Goal: Transaction & Acquisition: Obtain resource

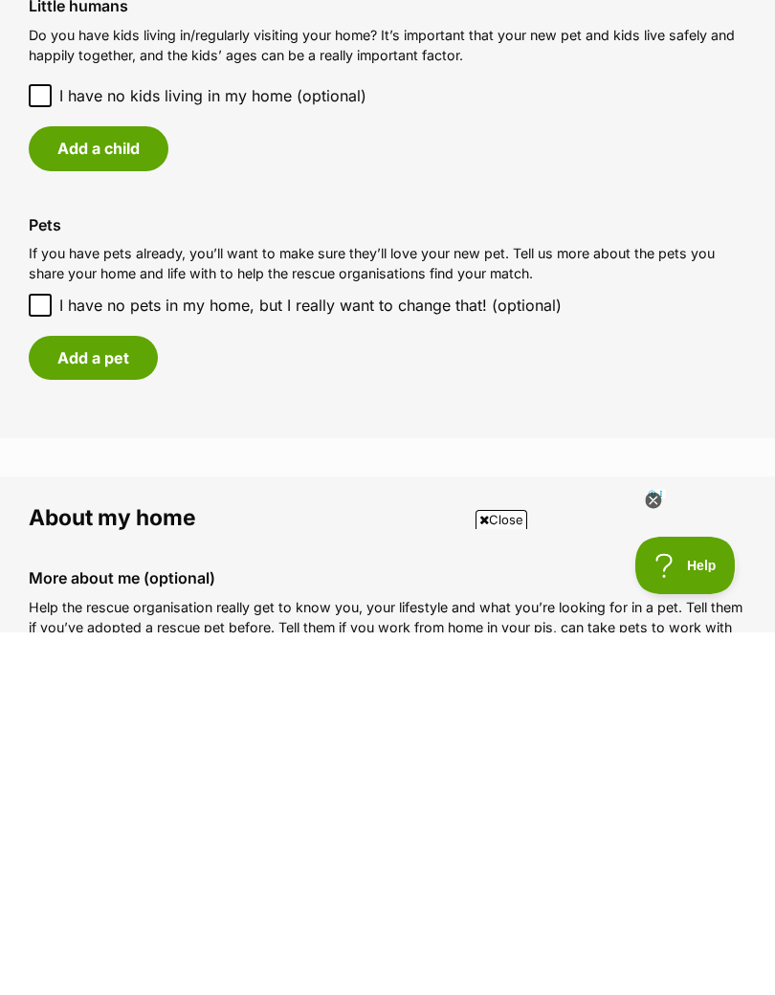
scroll to position [1328, 0]
click at [105, 697] on button "Add a pet" at bounding box center [93, 719] width 129 height 44
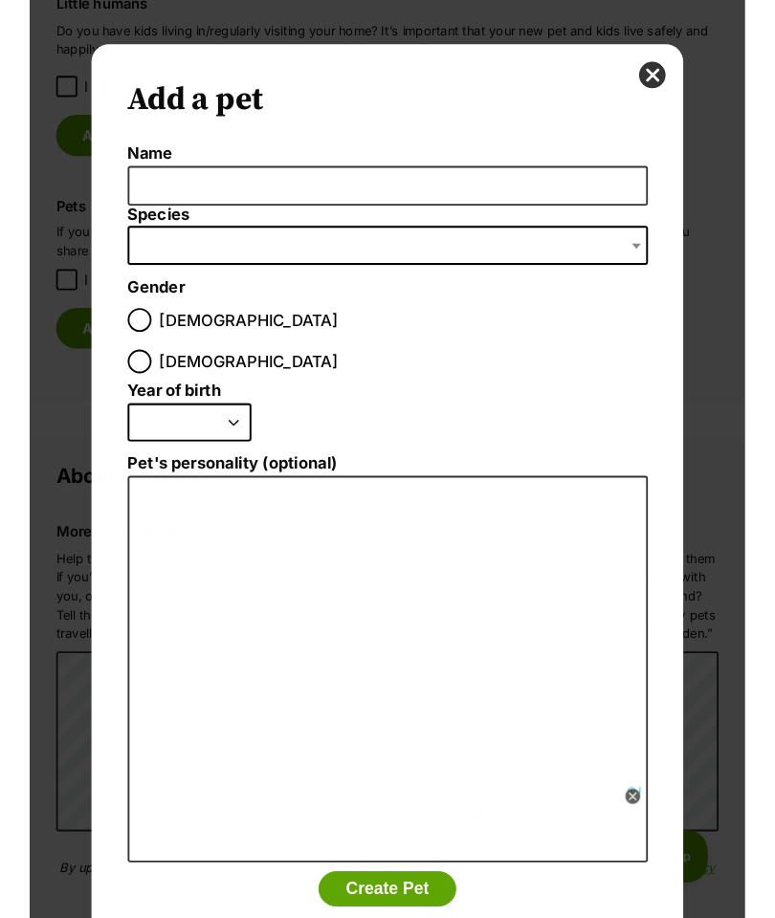
scroll to position [0, 0]
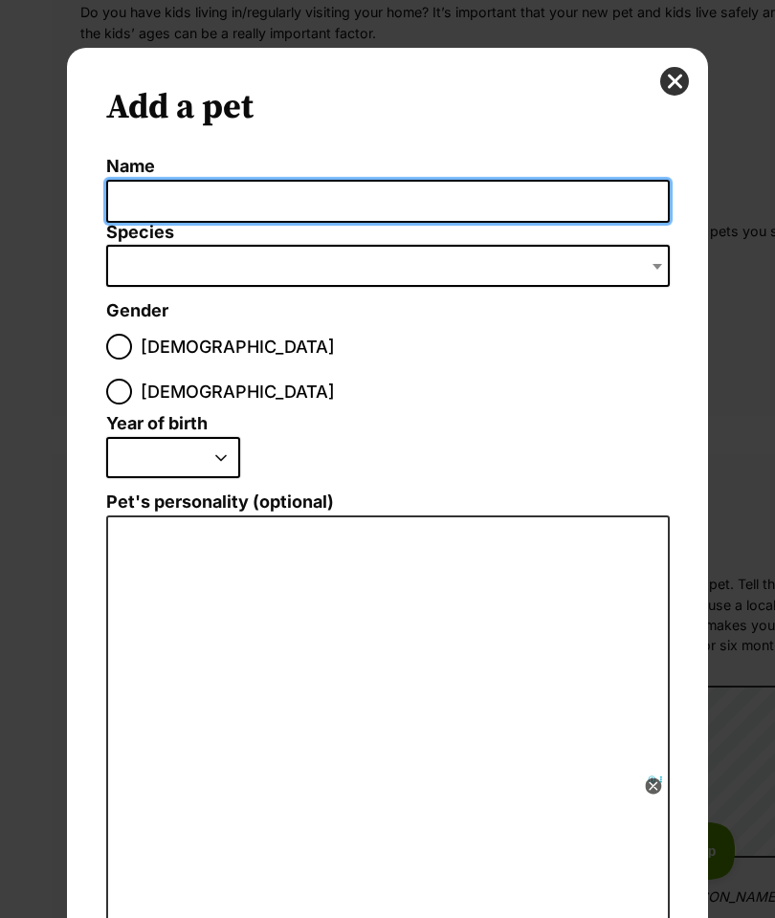
click at [471, 208] on input "Name" at bounding box center [387, 201] width 563 height 43
type input "Ella"
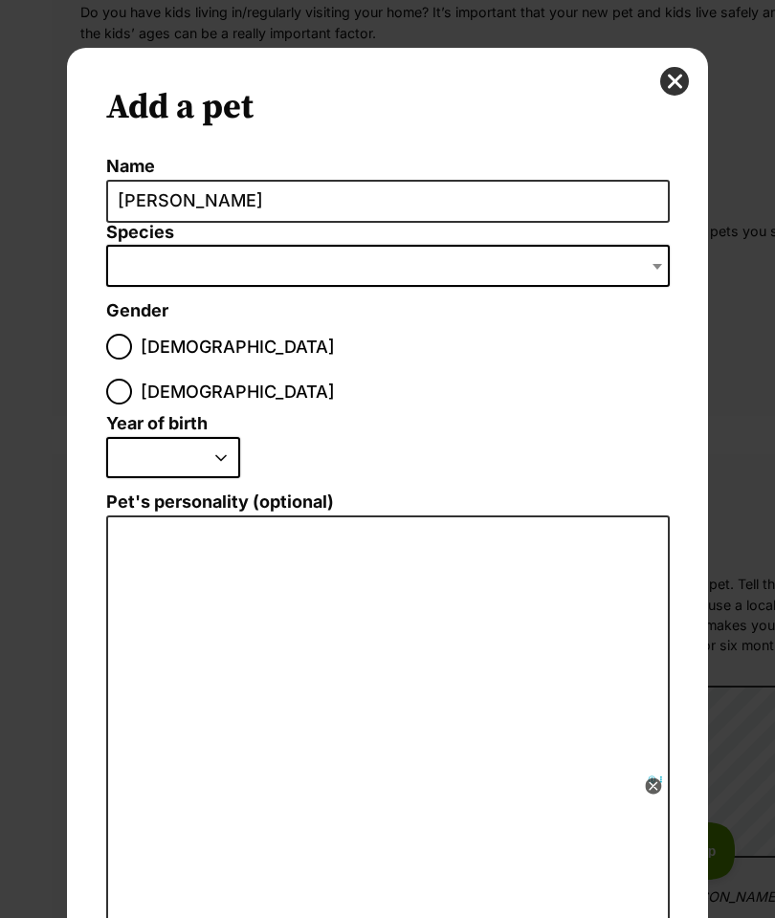
click at [348, 282] on span "Dialog Window - Close (Press escape to close)" at bounding box center [387, 266] width 563 height 42
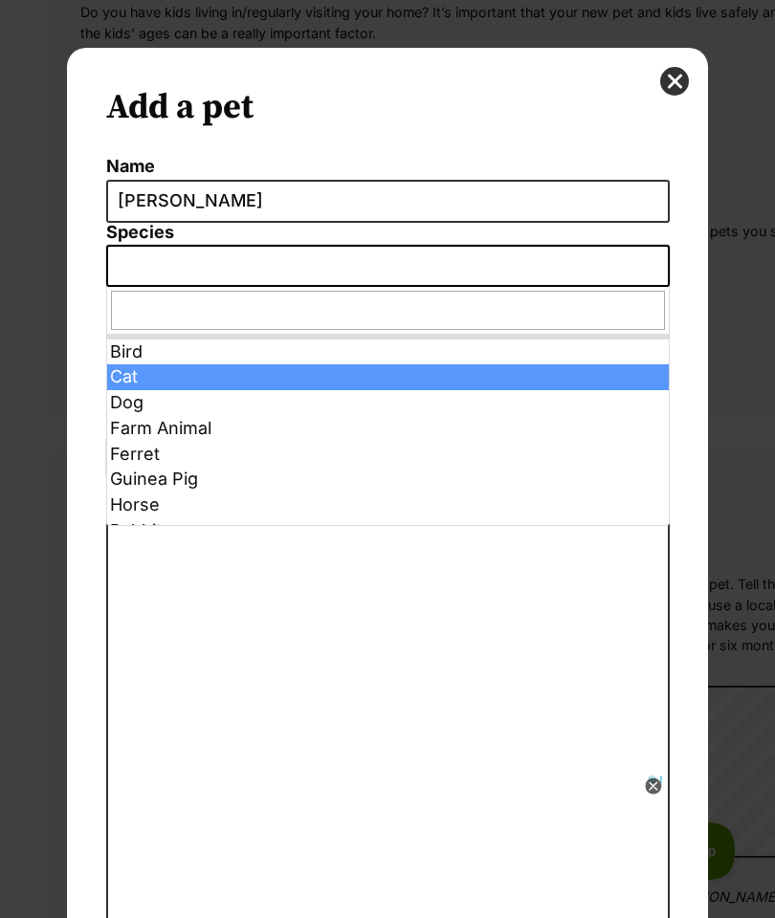
select select "2"
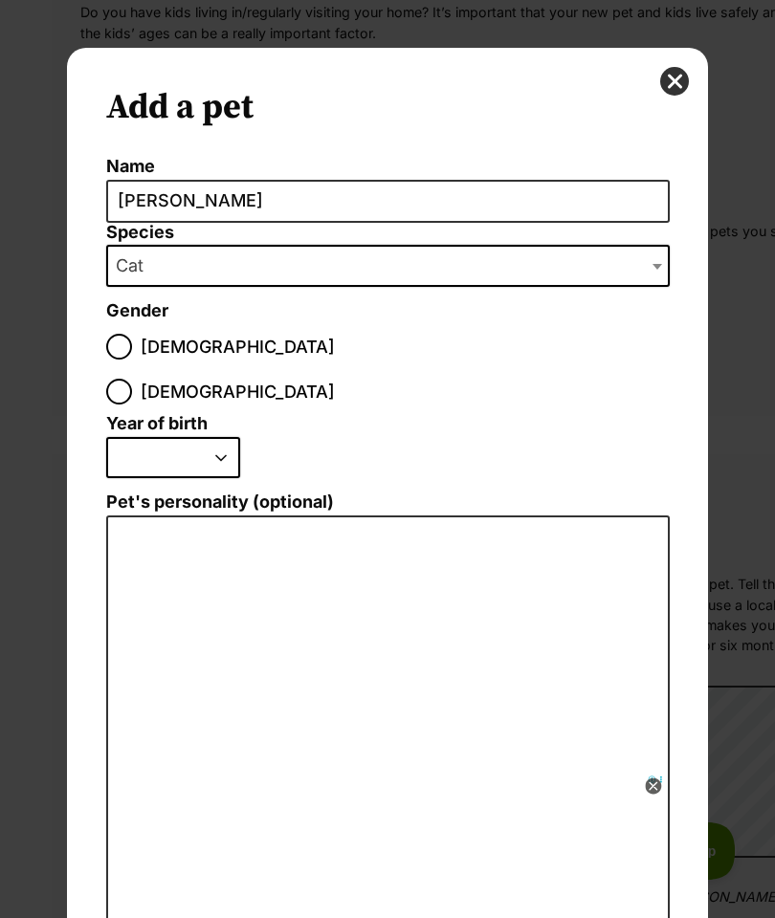
click at [132, 379] on input "Female" at bounding box center [119, 392] width 26 height 26
radio input "true"
click at [223, 437] on select "2025 2024 2023 2022 2021 2020 2019 2018 2017 2016 2015 2014 2013 2012 2011 2010…" at bounding box center [173, 458] width 134 height 42
select select "2010"
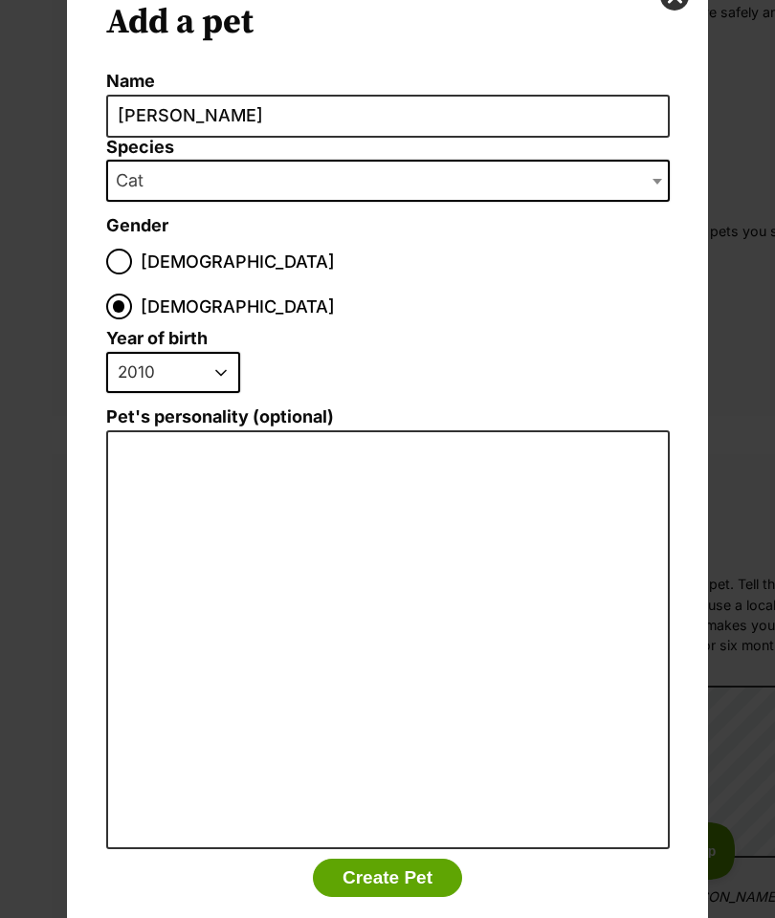
scroll to position [84, 0]
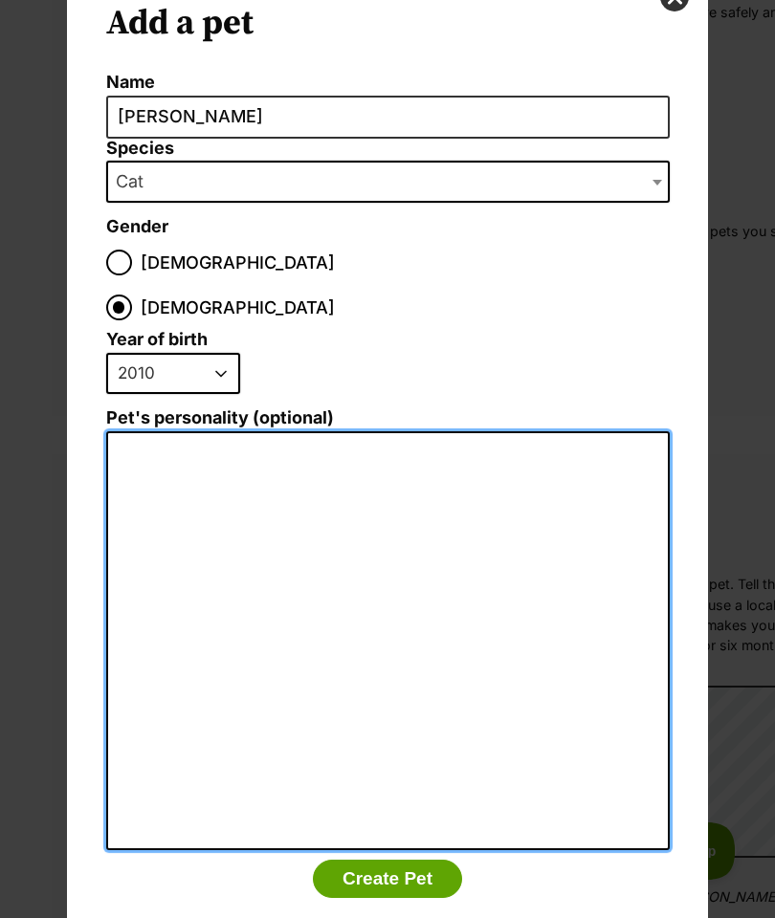
click at [434, 436] on textarea "Pet's personality (optional)" at bounding box center [387, 640] width 563 height 419
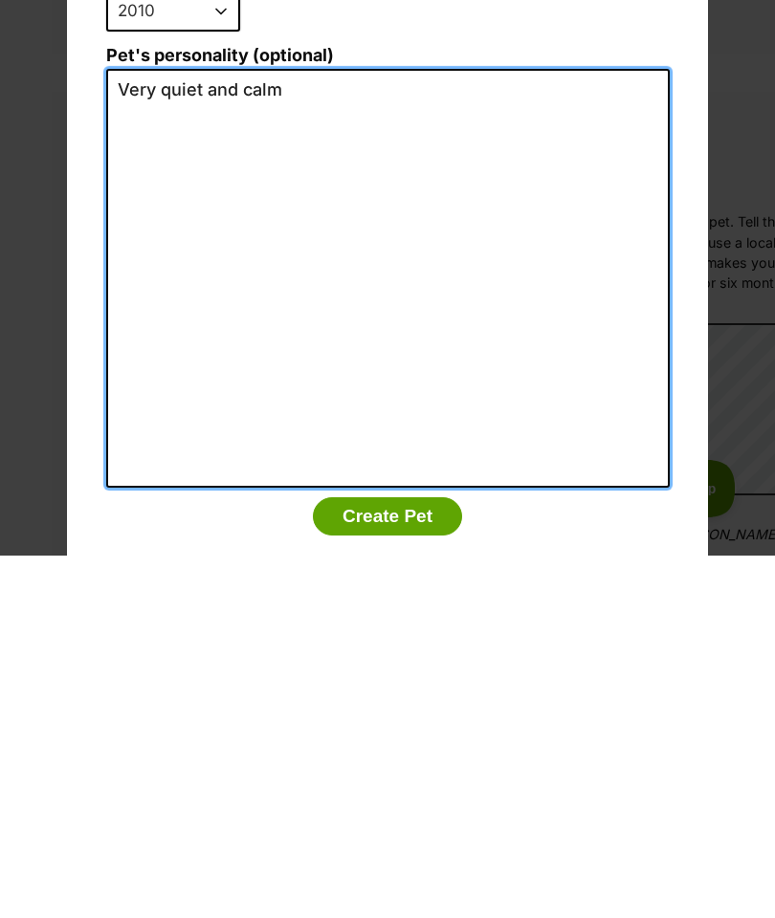
type textarea "Very quiet and calm"
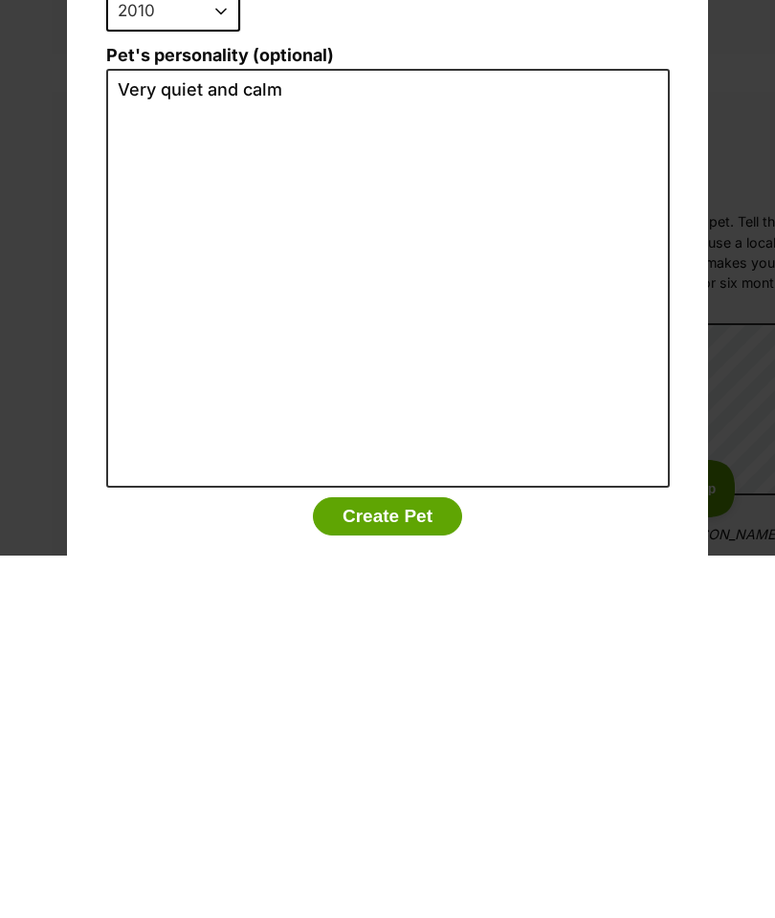
click at [390, 860] on button "Create Pet" at bounding box center [387, 879] width 149 height 38
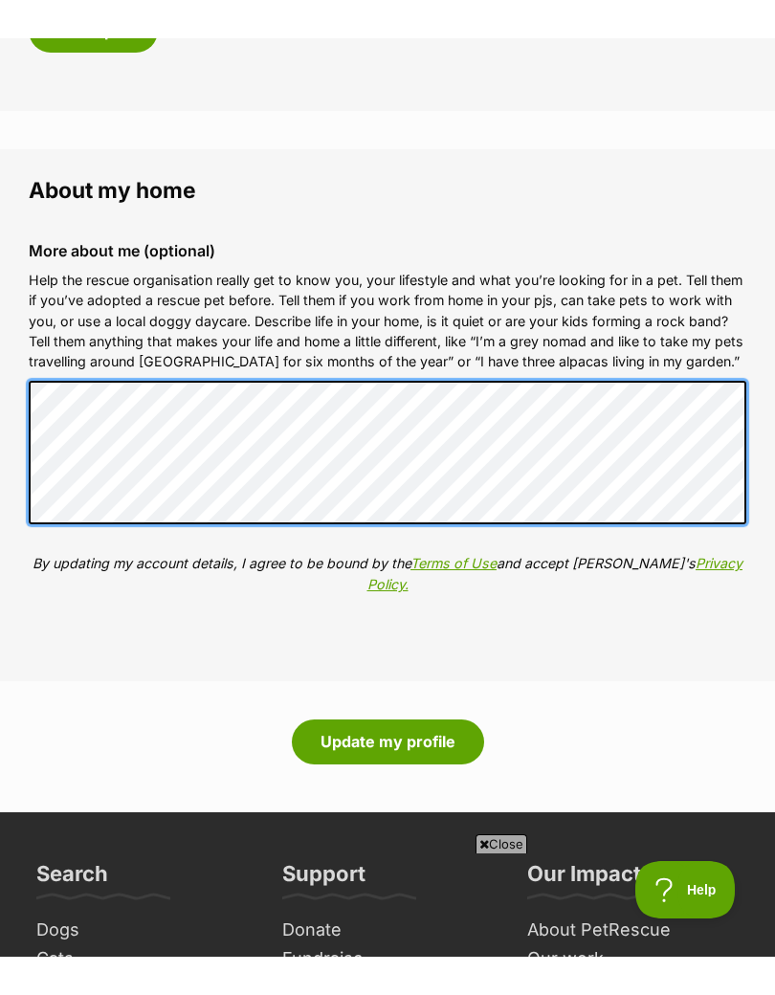
scroll to position [0, 0]
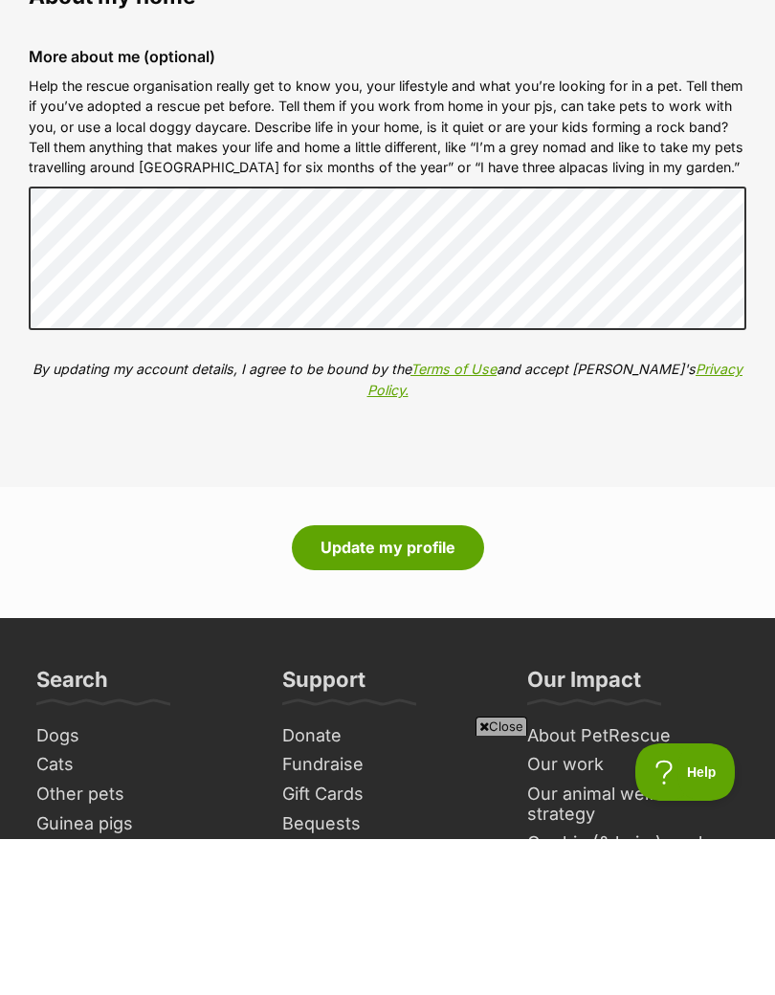
click at [417, 681] on button "Update my profile" at bounding box center [388, 703] width 192 height 44
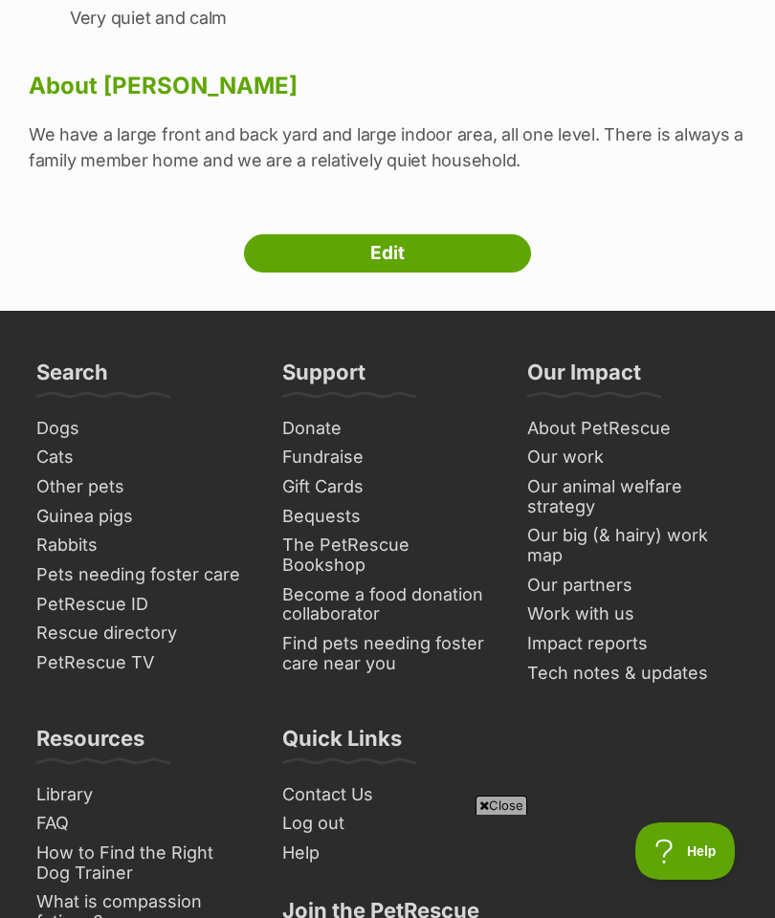
scroll to position [941, 0]
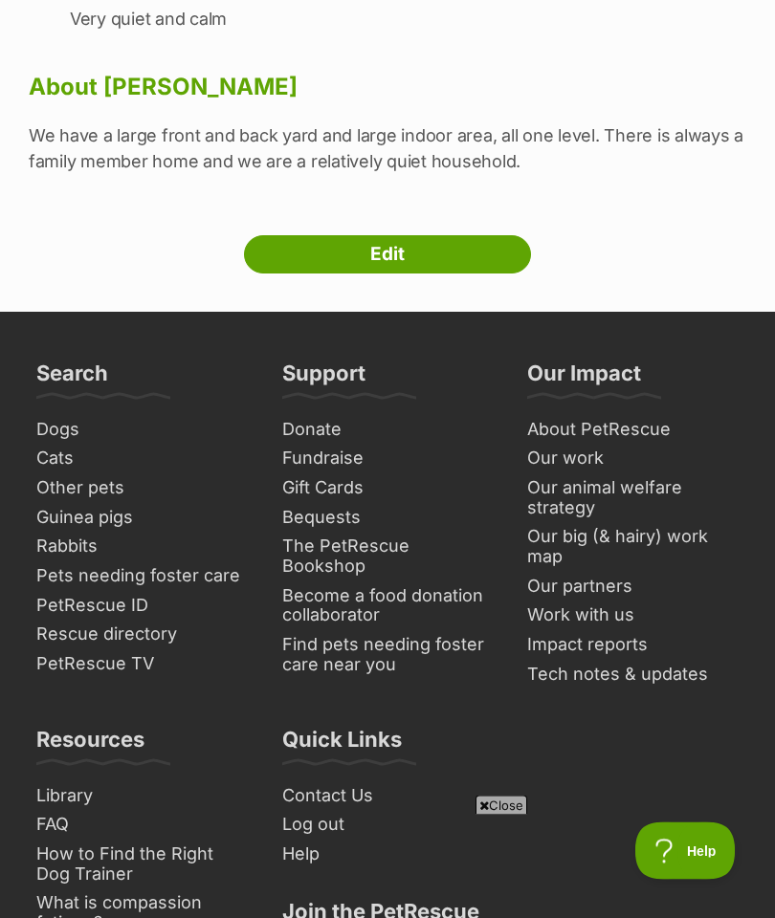
click at [62, 445] on link "Cats" at bounding box center [142, 460] width 227 height 30
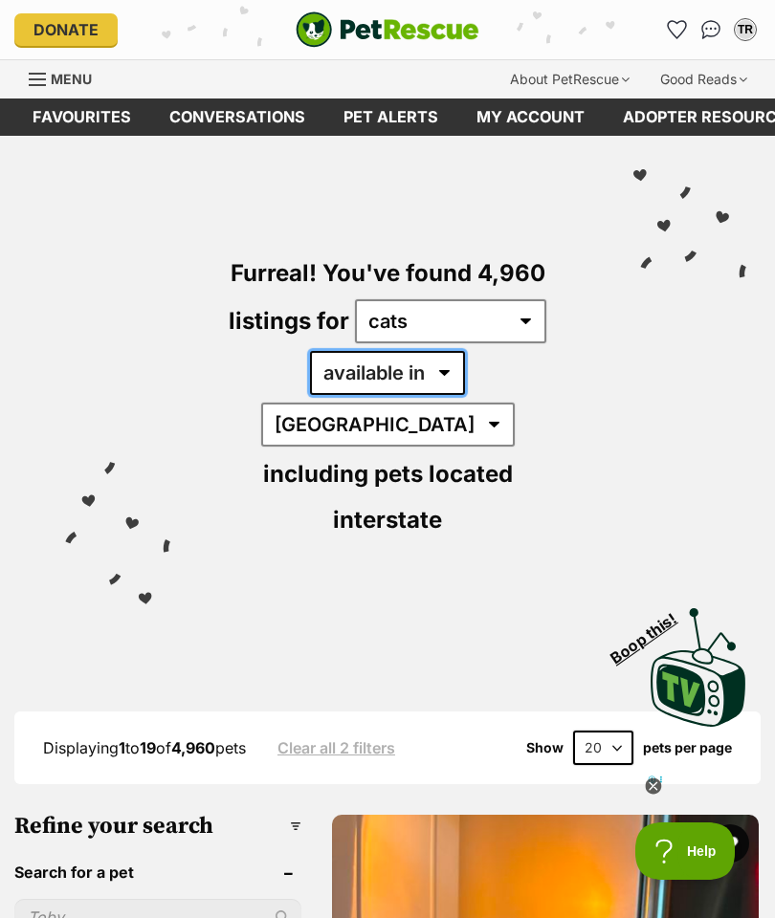
click at [369, 376] on select "available in located in" at bounding box center [387, 373] width 155 height 44
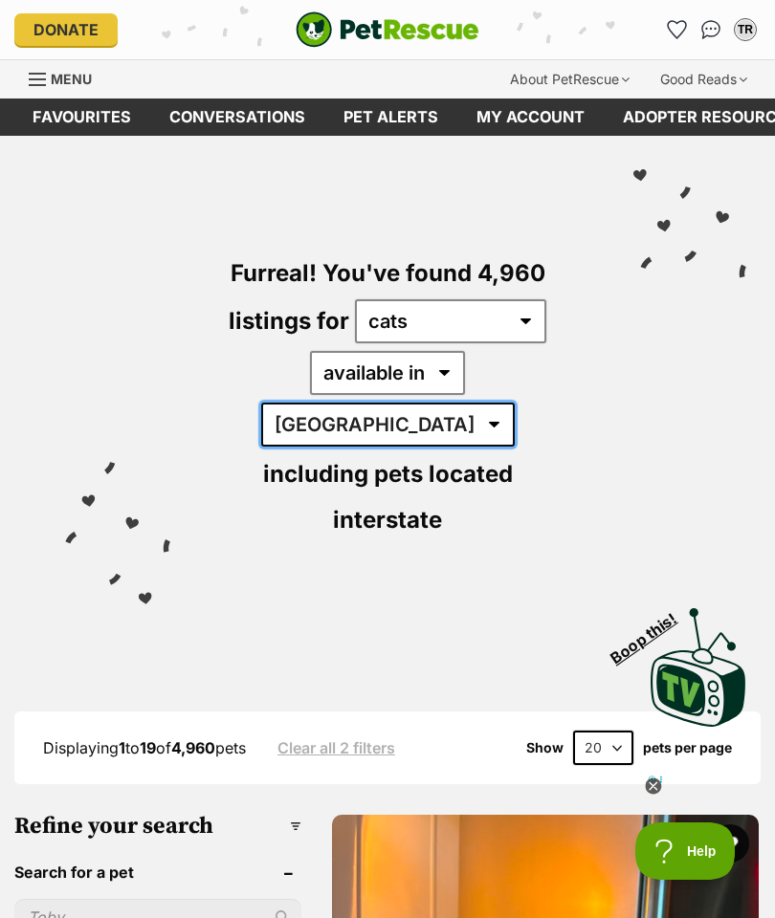
click at [515, 403] on select "Australia ACT NSW NT QLD SA TAS VIC WA" at bounding box center [387, 425] width 253 height 44
select select "VIC"
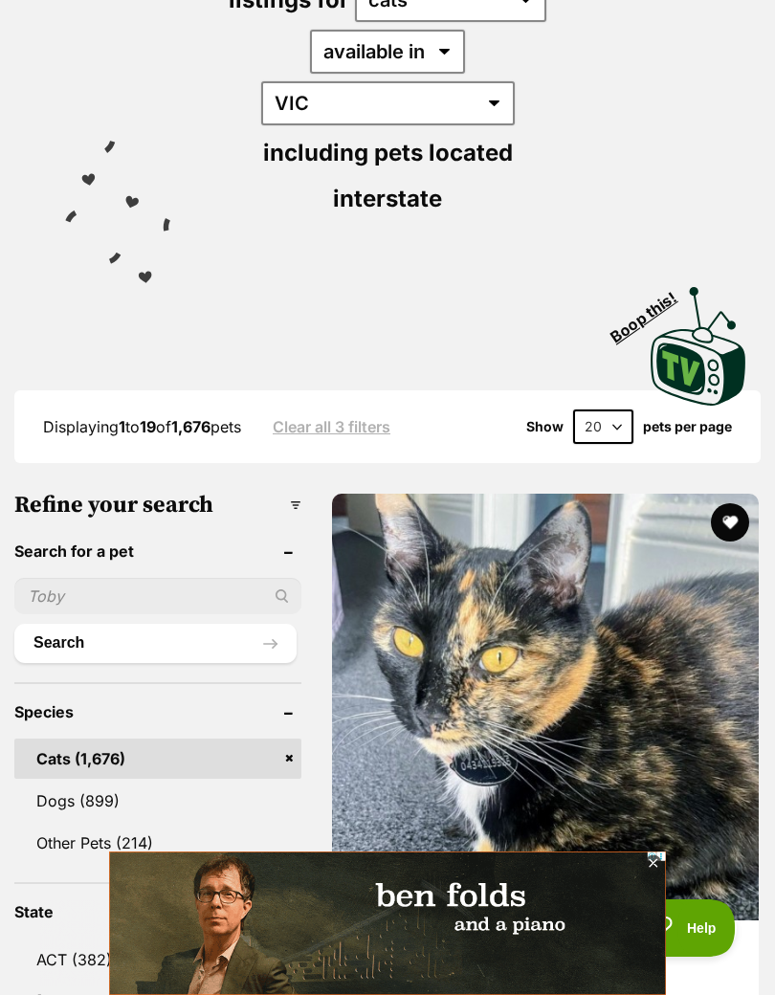
click at [237, 578] on input "text" at bounding box center [157, 596] width 287 height 36
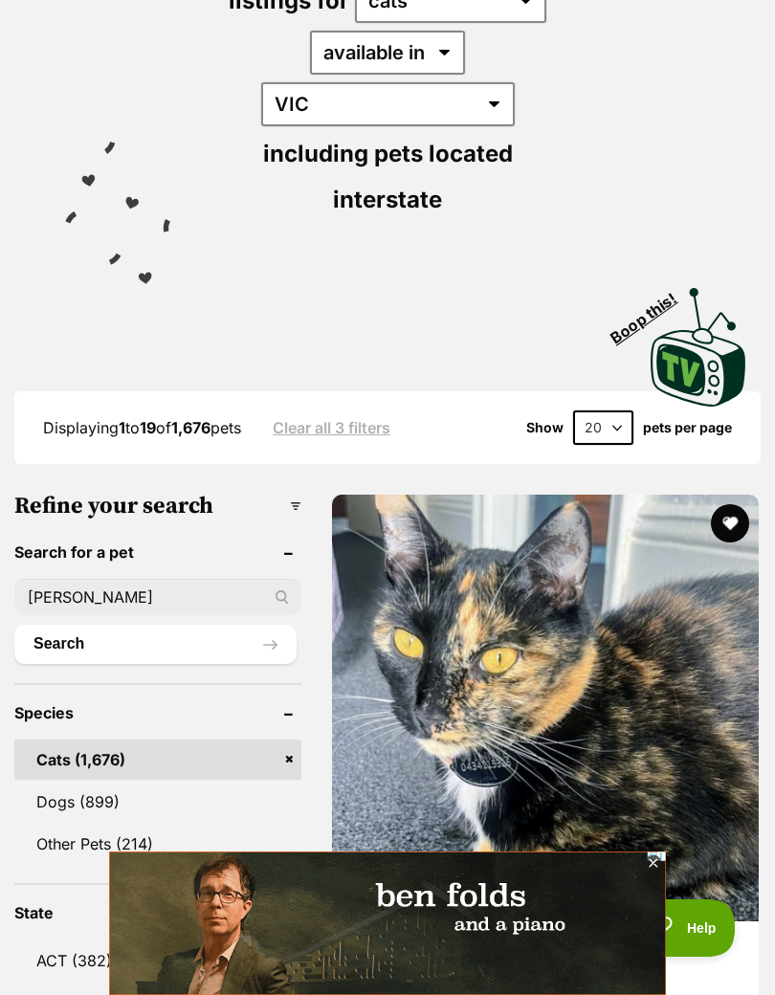
type input "[PERSON_NAME]"
click at [137, 625] on button "Search" at bounding box center [155, 644] width 282 height 38
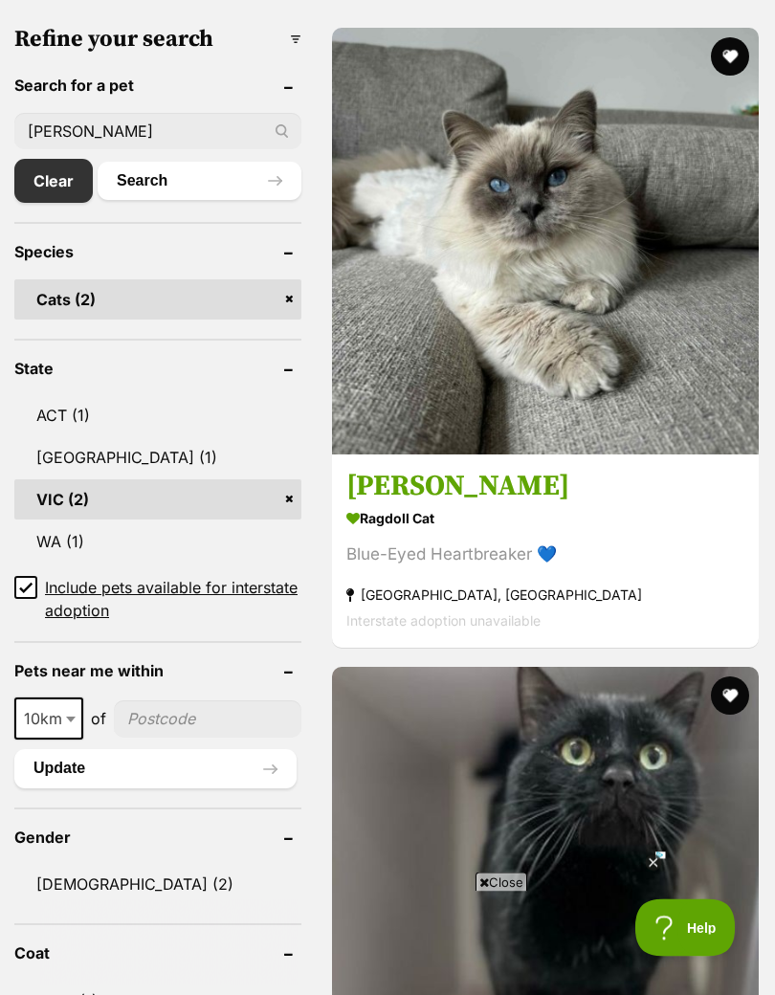
scroll to position [790, 0]
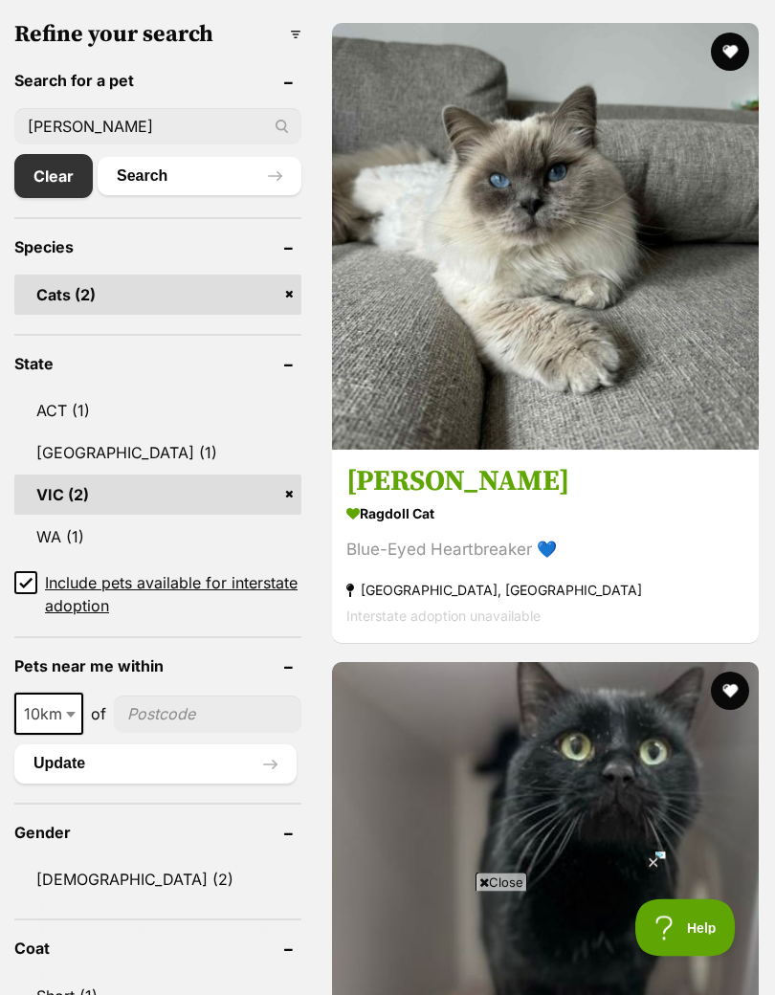
click at [580, 235] on img at bounding box center [545, 237] width 427 height 427
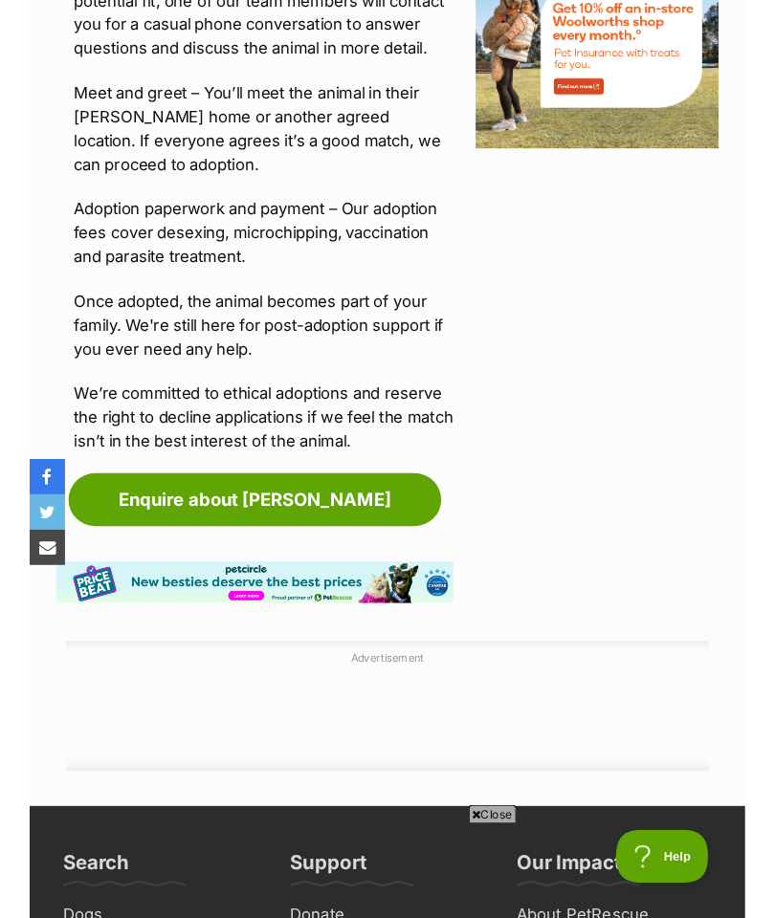
scroll to position [2520, 0]
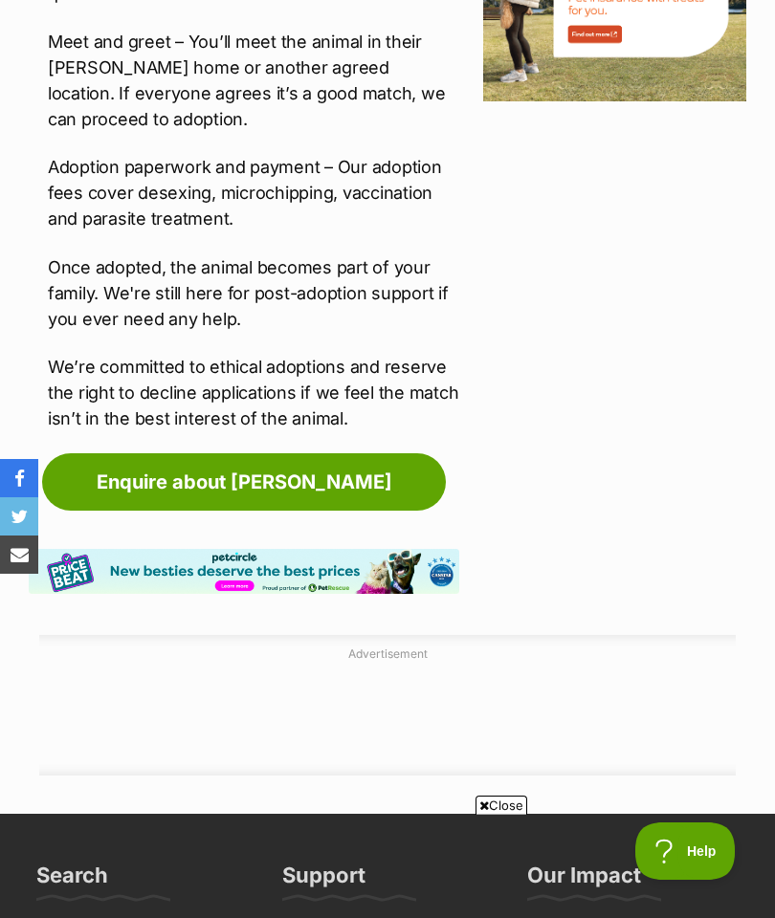
click at [359, 453] on link "Enquire about [PERSON_NAME]" at bounding box center [244, 481] width 404 height 57
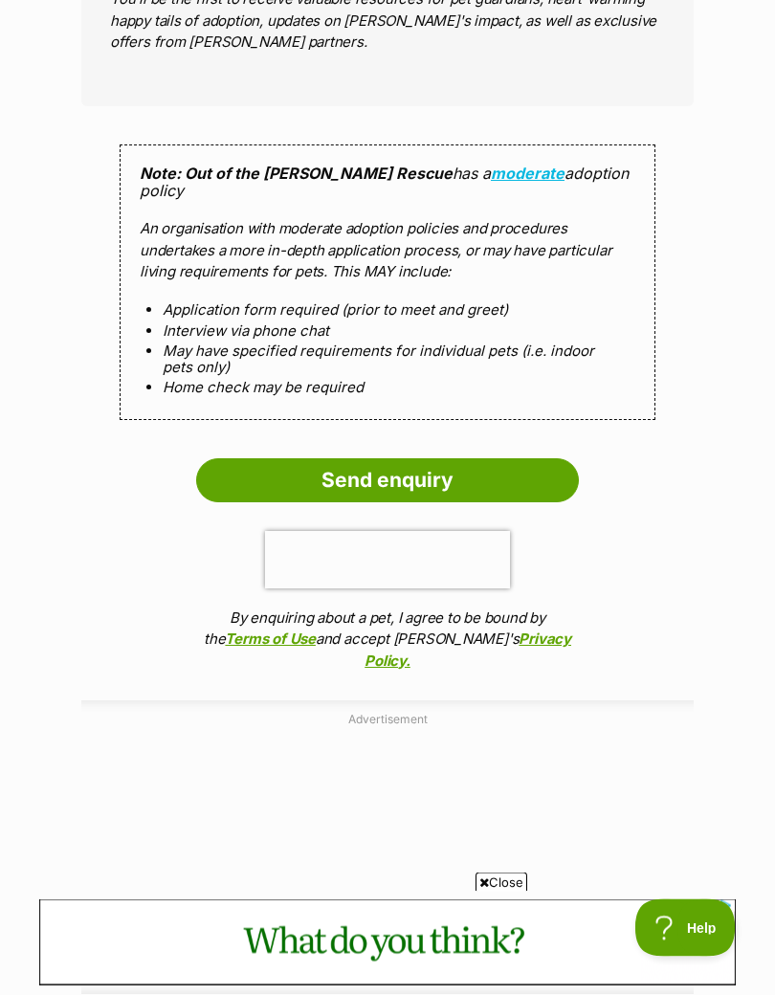
click at [481, 459] on input "Send enquiry" at bounding box center [387, 481] width 383 height 44
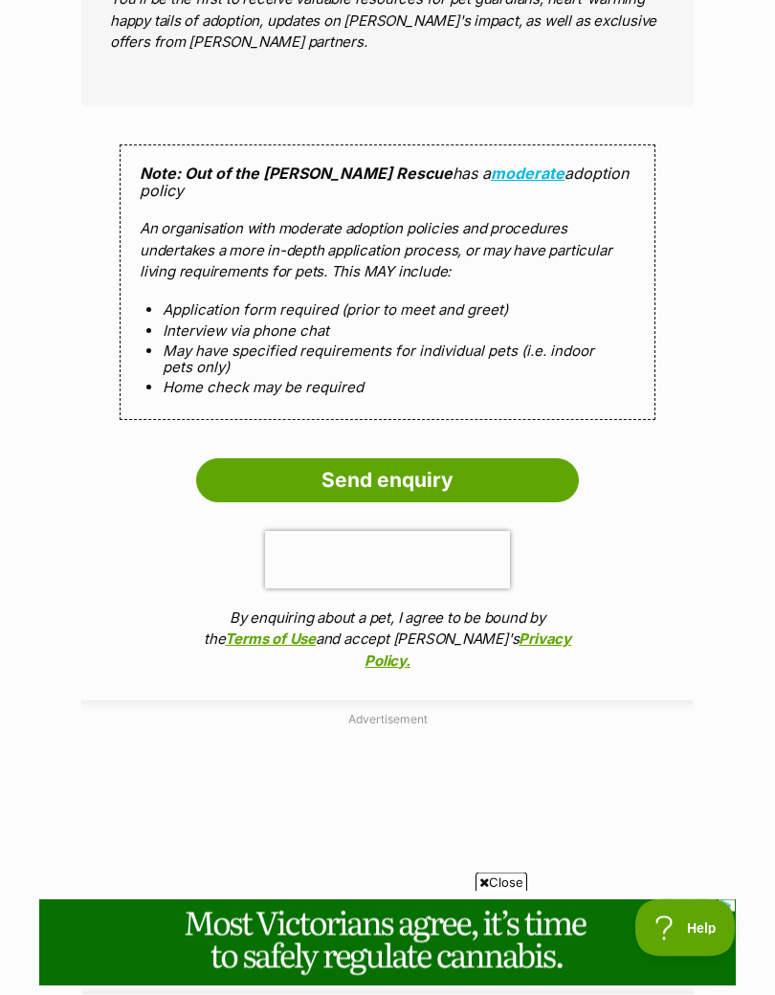
scroll to position [1641, 0]
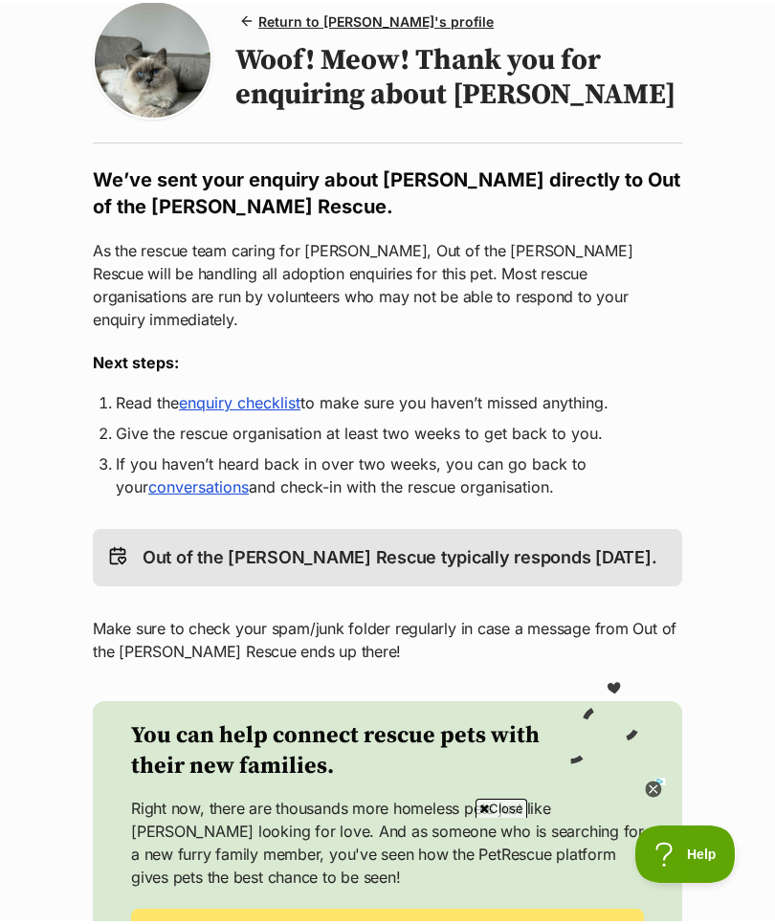
scroll to position [184, 0]
